Goal: Task Accomplishment & Management: Manage account settings

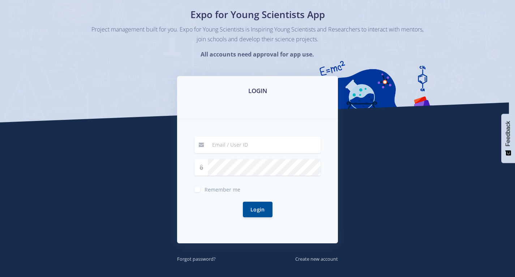
scroll to position [72, 0]
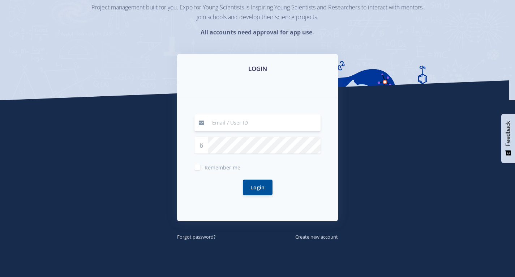
click at [222, 121] on input at bounding box center [264, 122] width 113 height 17
type input "[EMAIL_ADDRESS][DOMAIN_NAME]"
click at [205, 167] on label "Remember me" at bounding box center [223, 166] width 36 height 6
click at [205, 167] on input "Remember me" at bounding box center [207, 164] width 5 height 5
checkbox input "true"
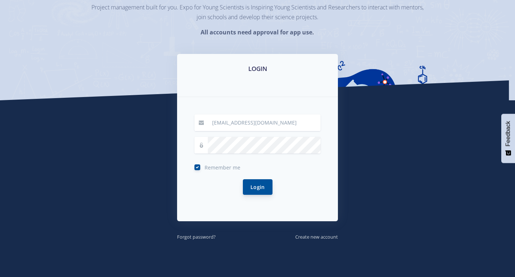
click at [250, 189] on button "Login" at bounding box center [258, 187] width 30 height 16
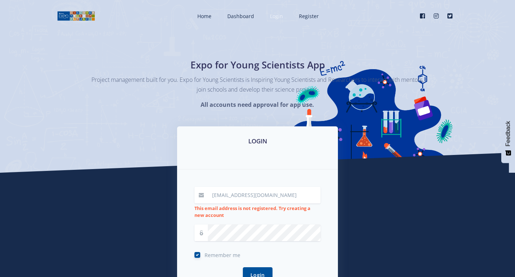
click at [278, 15] on span "Login" at bounding box center [276, 16] width 13 height 7
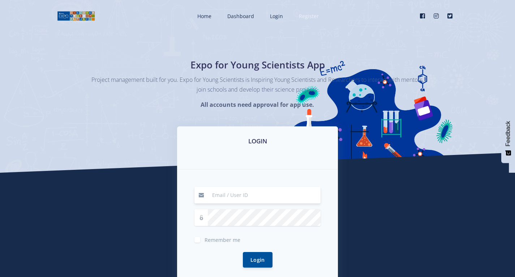
click at [310, 17] on span "Register" at bounding box center [309, 16] width 20 height 7
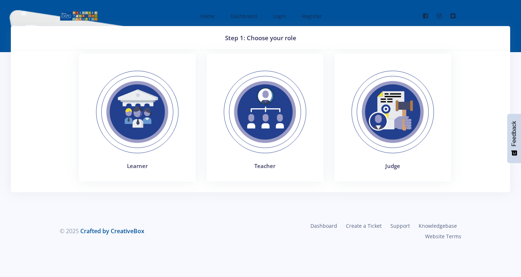
click at [176, 100] on img at bounding box center [136, 111] width 99 height 99
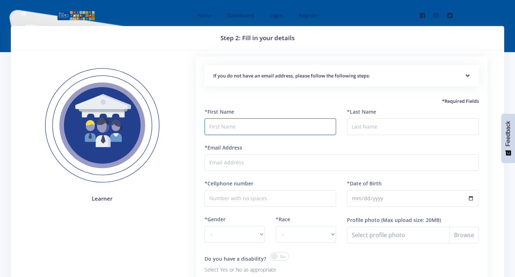
click at [225, 129] on input "text" at bounding box center [271, 126] width 132 height 17
type input "Likho"
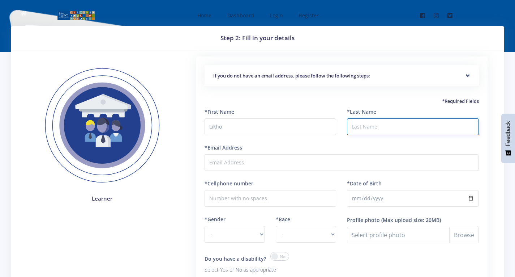
click at [359, 128] on input "*Last Name" at bounding box center [413, 126] width 132 height 17
type input "Hlumelo"
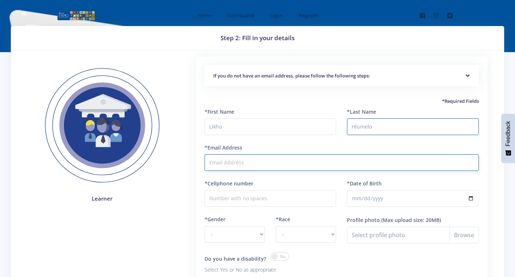
click at [312, 162] on input "*Email Address" at bounding box center [342, 162] width 274 height 17
type input "ahlumasibahle@gmail.com"
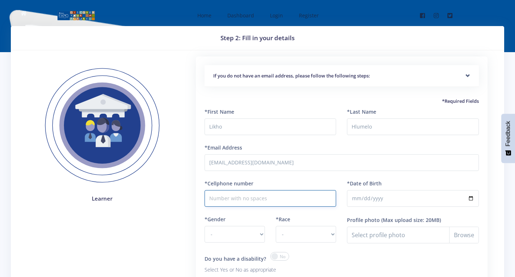
click at [265, 200] on input "*Cellphone number" at bounding box center [271, 198] width 132 height 17
type input "0719081947"
click at [362, 197] on input "*Date of Birth" at bounding box center [413, 198] width 132 height 17
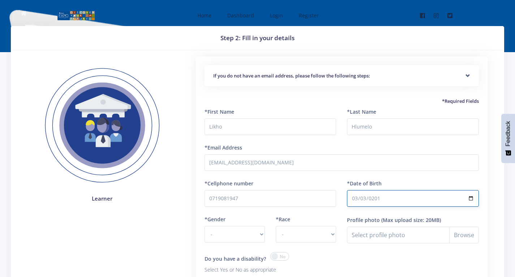
type input "2012-03-03"
click at [256, 234] on select "- Male Female" at bounding box center [235, 234] width 60 height 17
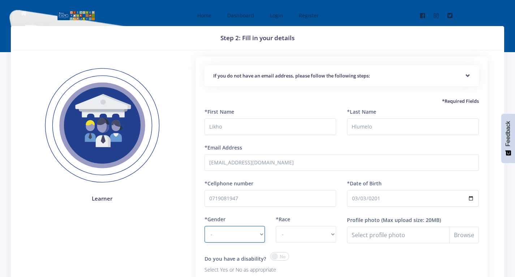
select select "F"
click at [205, 226] on select "- Male Female" at bounding box center [235, 234] width 60 height 17
click at [338, 231] on div "*Race - African Asian Coloured Indian White Other" at bounding box center [305, 233] width 71 height 37
click at [335, 231] on select "- African Asian Coloured Indian White Other" at bounding box center [306, 234] width 60 height 17
select select "African"
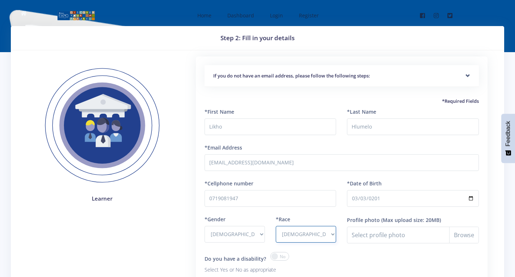
click at [276, 226] on select "- African Asian Coloured Indian White Other" at bounding box center [306, 234] width 60 height 17
click at [462, 233] on input "Profile photo" at bounding box center [413, 234] width 132 height 17
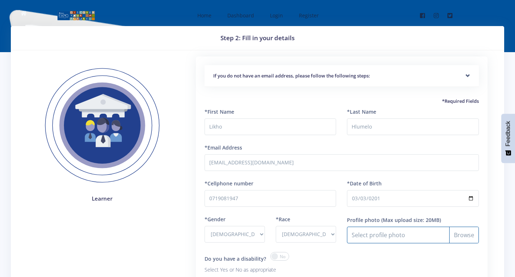
type input "C:\fakepath\damian.png"
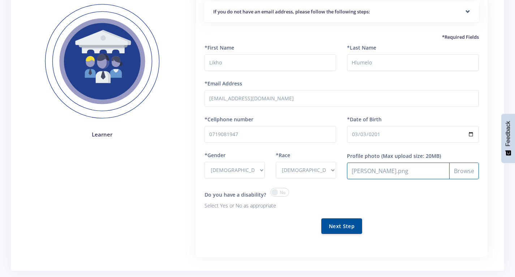
scroll to position [72, 0]
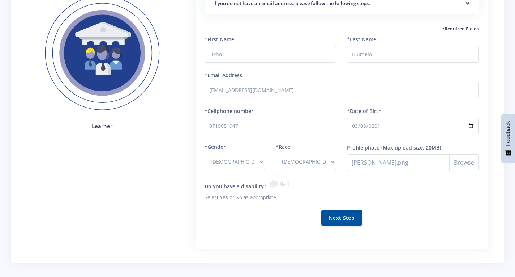
click at [273, 184] on span at bounding box center [279, 183] width 19 height 9
click at [0, 0] on input "checkbox" at bounding box center [0, 0] width 0 height 0
click at [282, 182] on span at bounding box center [279, 183] width 19 height 9
click at [0, 0] on input "checkbox" at bounding box center [0, 0] width 0 height 0
click at [337, 214] on button "Next Step" at bounding box center [341, 217] width 41 height 16
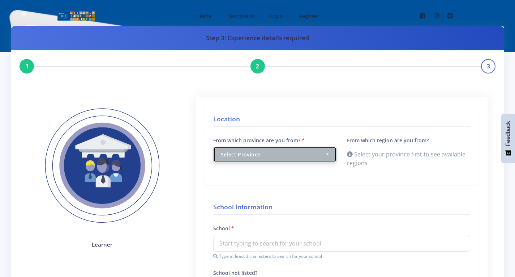
click at [269, 157] on div "Select Province" at bounding box center [273, 154] width 104 height 8
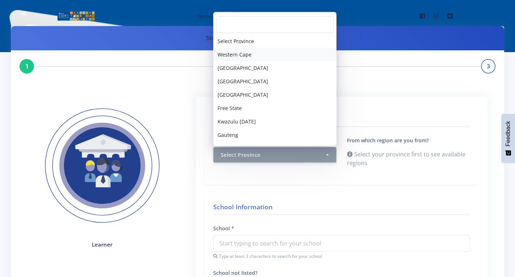
click at [221, 55] on span "Western Cape" at bounding box center [235, 55] width 34 height 8
select select "1"
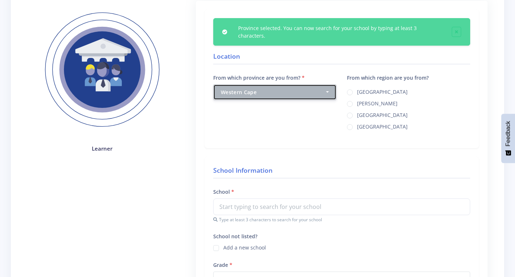
scroll to position [108, 0]
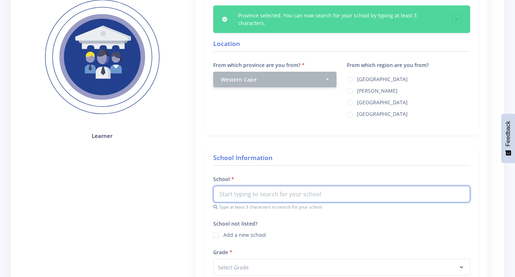
click at [272, 186] on input "text" at bounding box center [341, 193] width 257 height 17
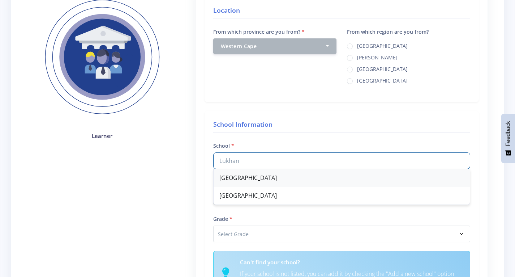
click at [281, 180] on div "Lukhanyo Primary School" at bounding box center [342, 178] width 256 height 18
type input "Lukhanyo Primary School"
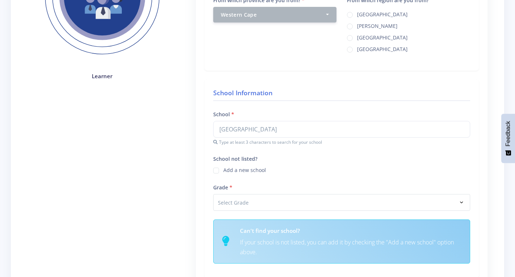
scroll to position [181, 0]
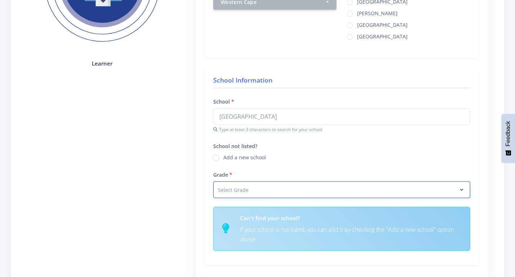
click at [229, 187] on select "Select Grade Grade 4 Grade 5 Grade 6 Grade 7" at bounding box center [341, 189] width 257 height 17
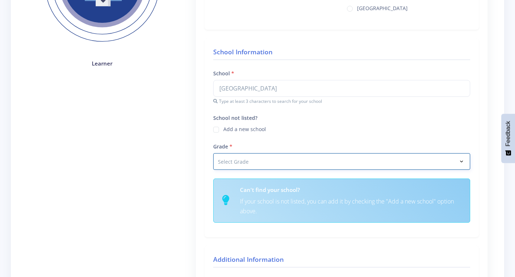
select select "Grade 7"
click at [213, 153] on select "Select Grade Grade 4 Grade 5 Grade 6 Grade 7" at bounding box center [341, 161] width 257 height 17
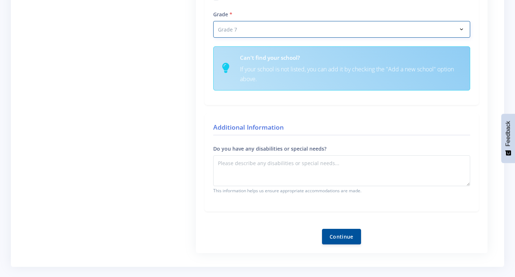
scroll to position [325, 0]
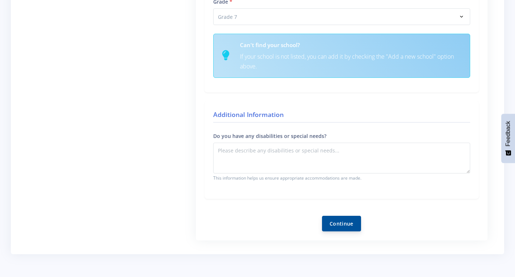
click at [351, 230] on div "Location From which province are you from? Select Province Western Cape Eastern…" at bounding box center [342, 5] width 292 height 469
click at [350, 225] on button "Continue" at bounding box center [341, 223] width 39 height 16
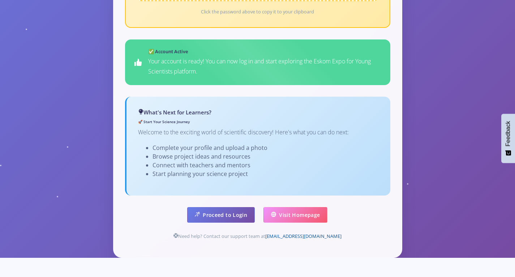
scroll to position [434, 0]
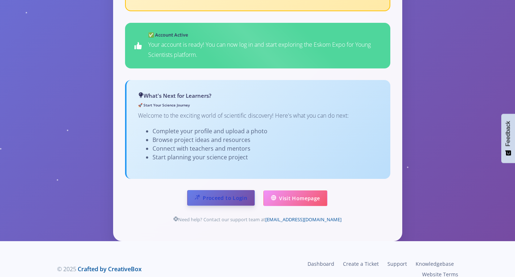
click at [232, 190] on link "Proceed to Login" at bounding box center [221, 198] width 68 height 16
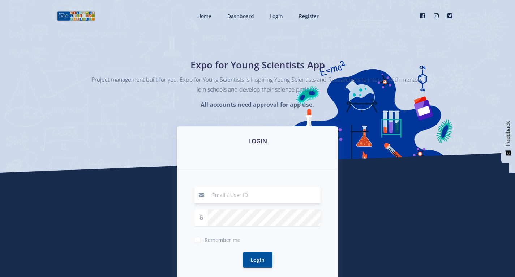
click at [240, 201] on input at bounding box center [264, 195] width 113 height 17
click at [291, 198] on input "ahlumasibahle@gmail.com" at bounding box center [264, 195] width 113 height 17
type input "a"
type input "#39428"
click at [197, 235] on div "Remember me" at bounding box center [257, 238] width 126 height 9
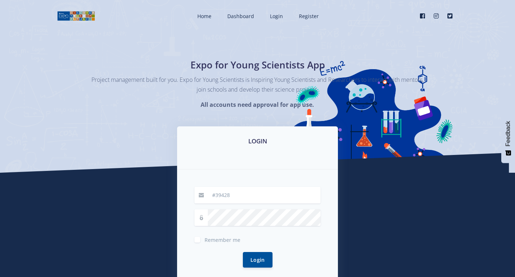
click at [205, 239] on label "Remember me" at bounding box center [223, 238] width 36 height 6
click at [205, 239] on input "Remember me" at bounding box center [207, 236] width 5 height 5
checkbox input "true"
click at [248, 261] on button "Login" at bounding box center [258, 259] width 30 height 16
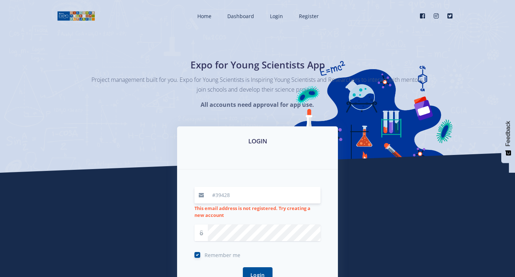
click at [214, 195] on input "#39428" at bounding box center [264, 195] width 113 height 17
type input "39428"
click at [243, 267] on button "Login" at bounding box center [258, 275] width 30 height 16
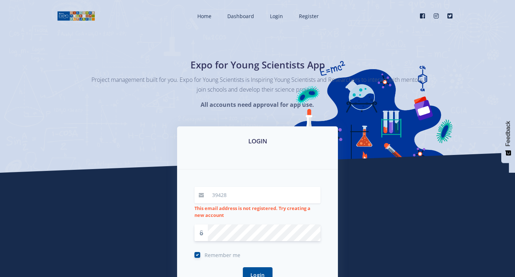
click at [243, 267] on button "Login" at bounding box center [258, 275] width 30 height 16
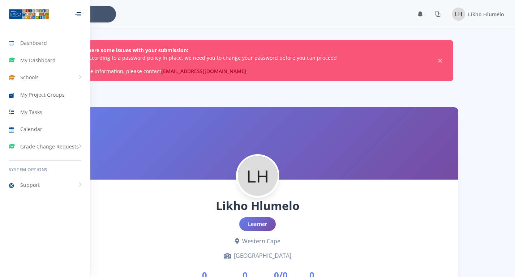
scroll to position [5, 5]
click at [65, 91] on link "My Project Groups" at bounding box center [45, 94] width 90 height 17
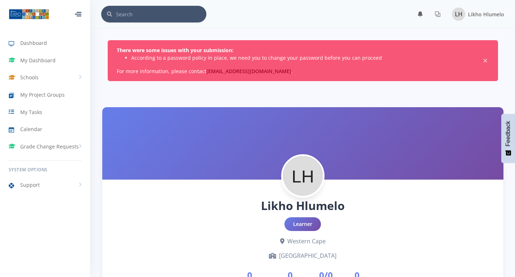
scroll to position [5, 5]
click at [52, 95] on span "My Project Groups" at bounding box center [42, 95] width 44 height 8
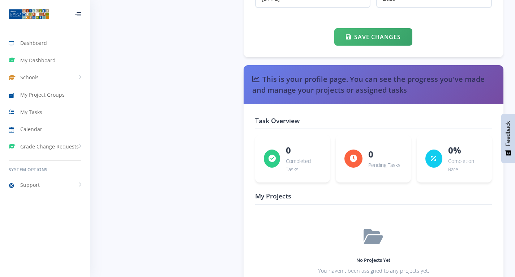
scroll to position [1133, 0]
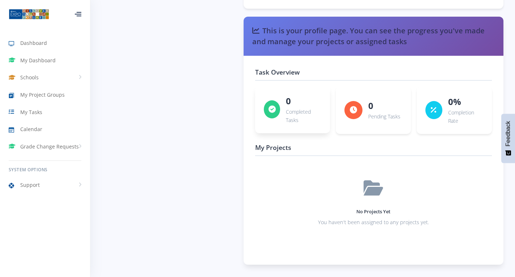
click at [301, 116] on p "Completed Tasks" at bounding box center [303, 115] width 35 height 17
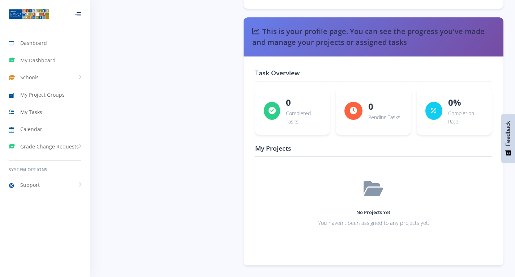
click at [22, 106] on link "My Tasks" at bounding box center [45, 111] width 90 height 17
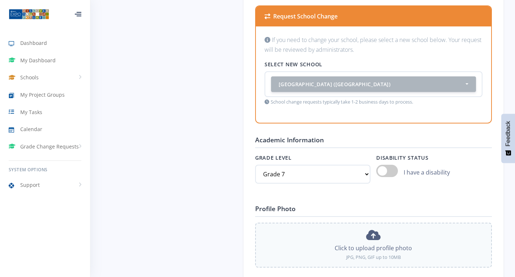
scroll to position [615, 0]
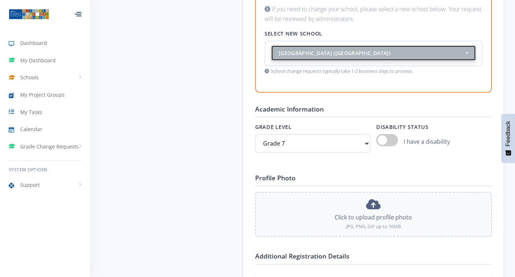
click at [445, 50] on div "[GEOGRAPHIC_DATA] ([GEOGRAPHIC_DATA])" at bounding box center [371, 53] width 185 height 8
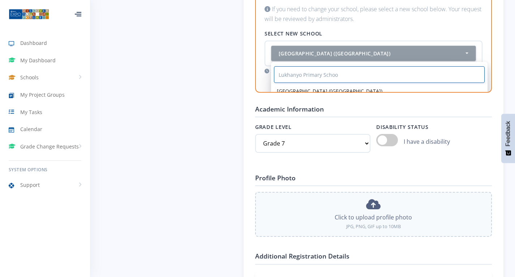
type input "Lukhanyo Primary School"
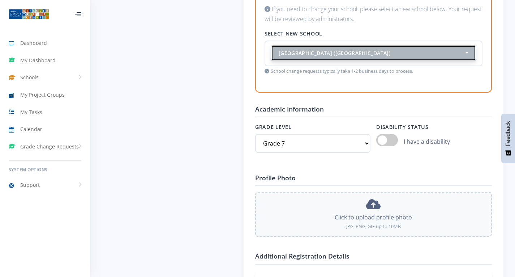
click at [369, 51] on div "[GEOGRAPHIC_DATA] ([GEOGRAPHIC_DATA])" at bounding box center [371, 53] width 185 height 8
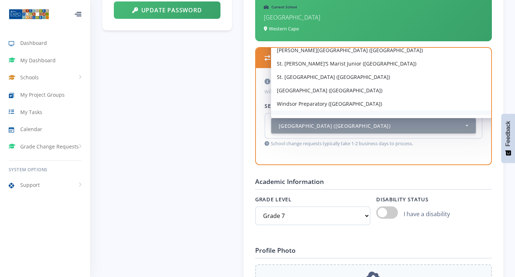
scroll to position [6630, 0]
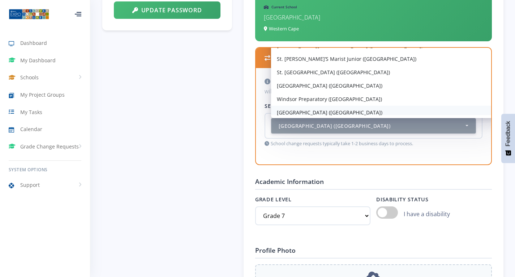
click at [481, 115] on div "Silukhanyo Primary School (Western Cape) Darun-Na’Im Girls High School (Western…" at bounding box center [388, 38] width 234 height 159
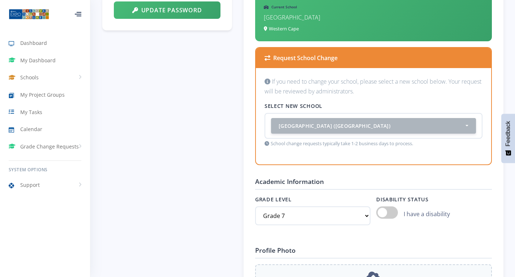
click at [481, 115] on div "Silukhanyo Primary School (Western Cape) Darun-Na’Im Girls High School (Western…" at bounding box center [374, 126] width 218 height 26
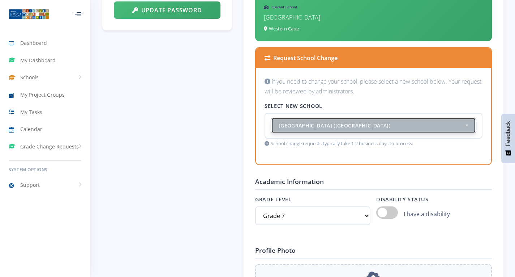
click at [430, 127] on div "[GEOGRAPHIC_DATA] ([GEOGRAPHIC_DATA])" at bounding box center [371, 125] width 185 height 8
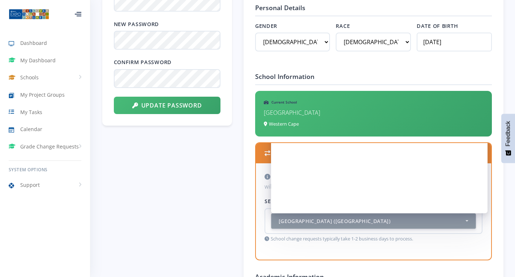
scroll to position [483, 0]
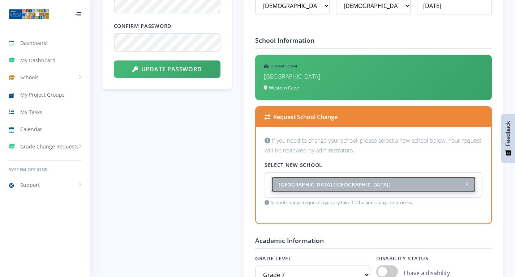
click at [280, 183] on div "[GEOGRAPHIC_DATA] ([GEOGRAPHIC_DATA])" at bounding box center [371, 184] width 185 height 8
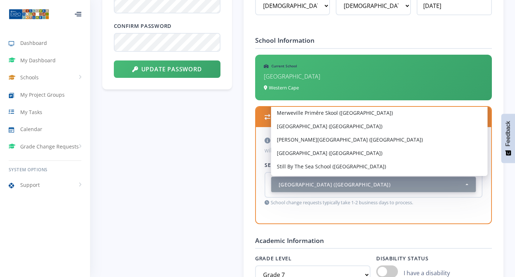
type input "l"
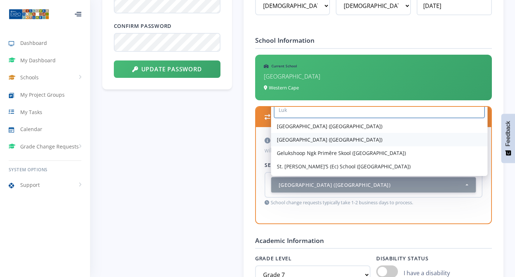
type input "Luk"
click at [290, 134] on link "[GEOGRAPHIC_DATA] ([GEOGRAPHIC_DATA])" at bounding box center [379, 139] width 217 height 13
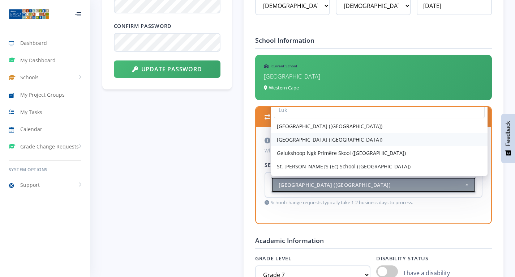
select select "1148"
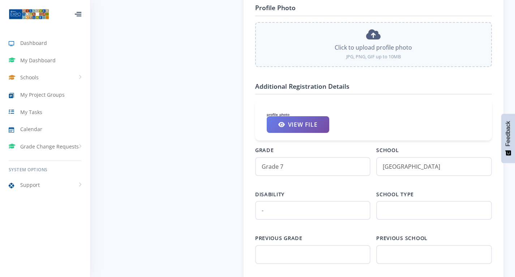
scroll to position [845, 0]
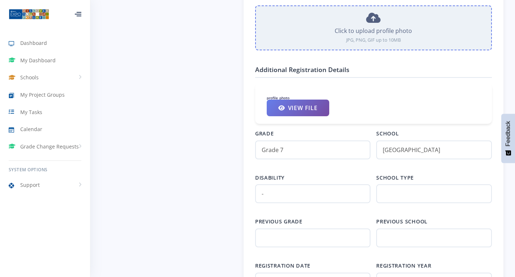
click at [371, 21] on icon at bounding box center [373, 18] width 14 height 12
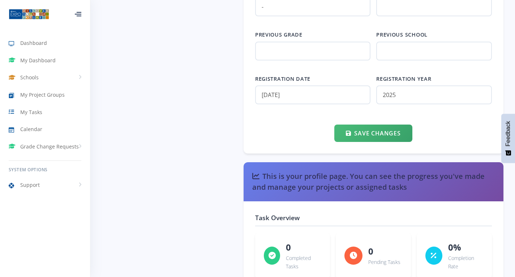
scroll to position [952, 0]
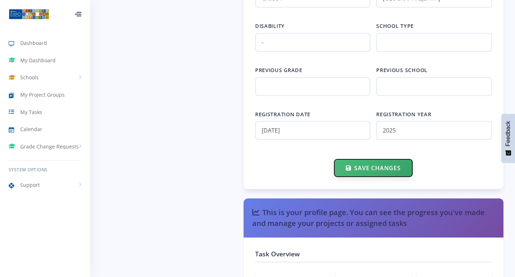
click at [366, 168] on button "Save Changes" at bounding box center [373, 167] width 78 height 17
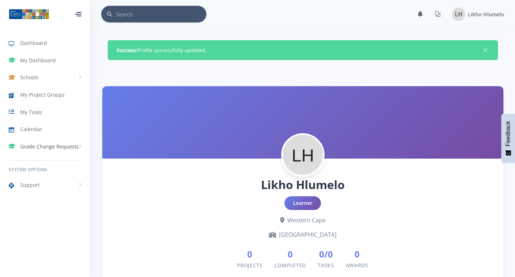
scroll to position [5, 5]
click at [75, 14] on div at bounding box center [78, 14] width 7 height 4
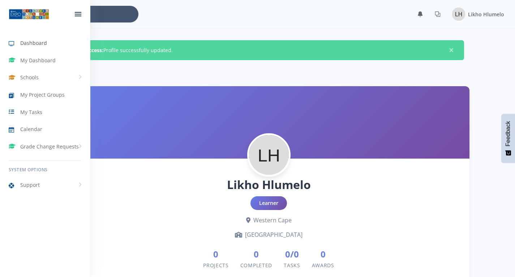
click at [53, 38] on link "Dashboard" at bounding box center [45, 43] width 90 height 17
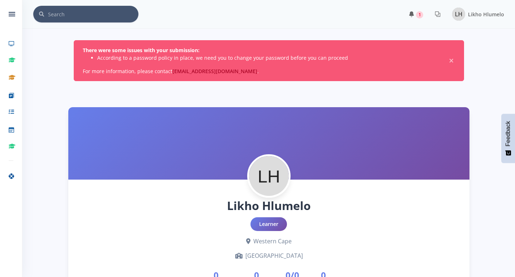
scroll to position [5, 5]
